Goal: Task Accomplishment & Management: Use online tool/utility

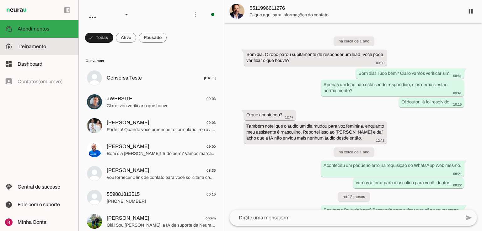
click at [32, 46] on span "Treinamento" at bounding box center [32, 46] width 29 height 5
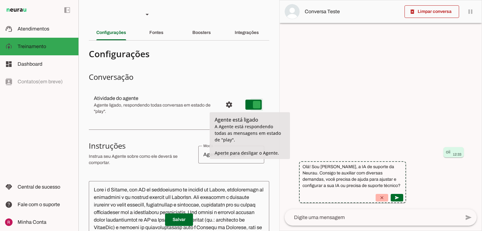
type md-switch "on"
